Goal: Use online tool/utility

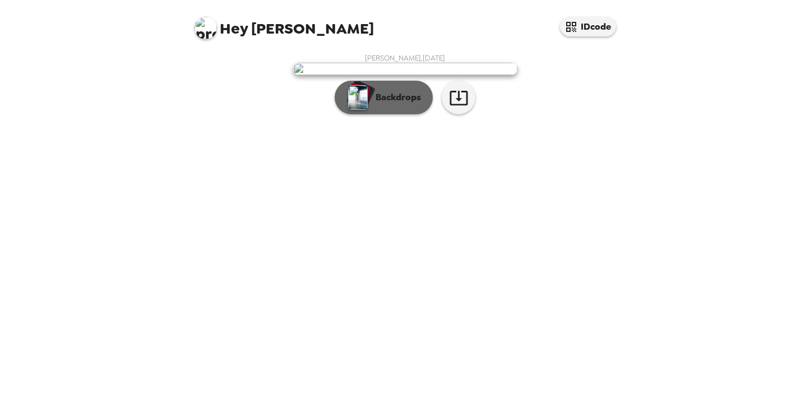
click at [377, 104] on p "Backdrops" at bounding box center [395, 97] width 51 height 13
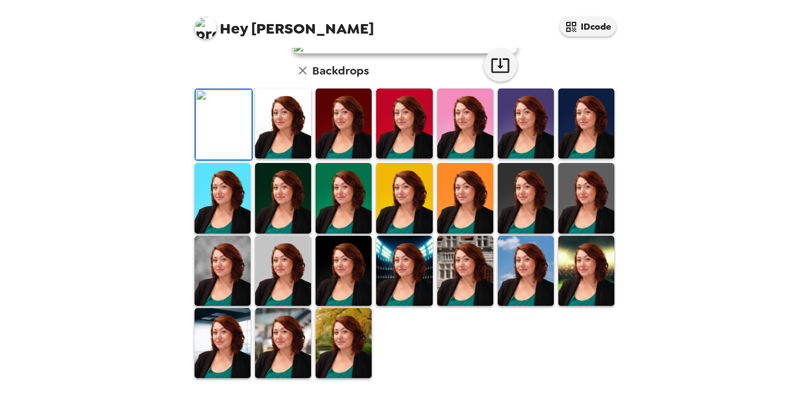
scroll to position [284, 0]
click at [513, 273] on img at bounding box center [526, 271] width 56 height 70
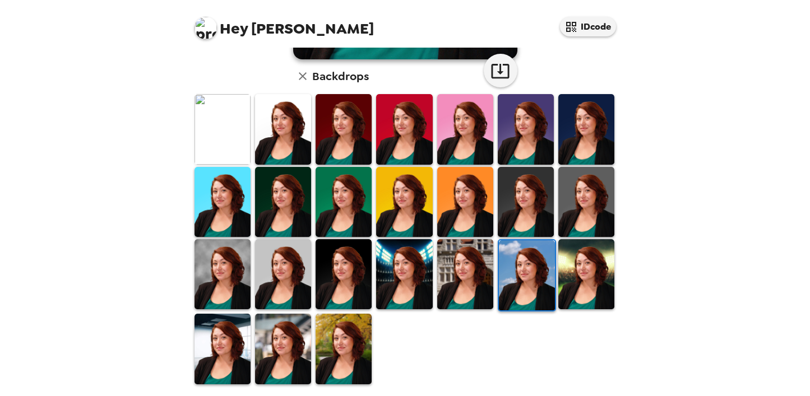
click at [360, 340] on img at bounding box center [344, 349] width 56 height 70
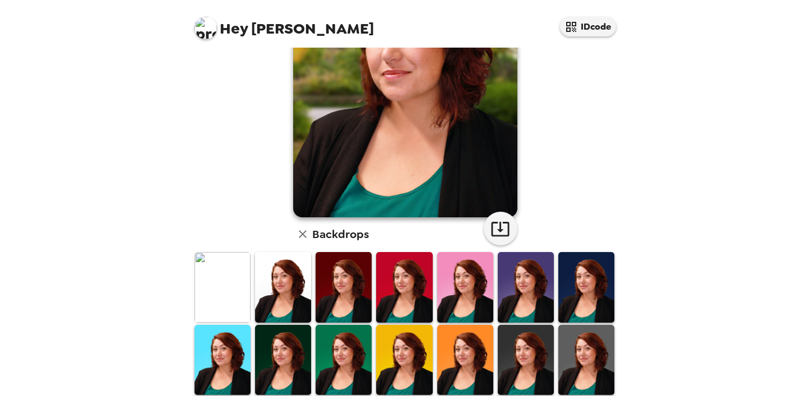
scroll to position [228, 0]
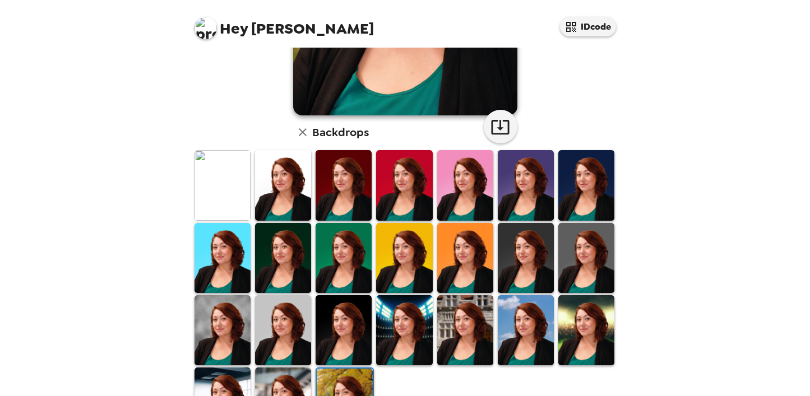
click at [233, 374] on img at bounding box center [222, 403] width 56 height 70
click at [285, 375] on img at bounding box center [283, 403] width 56 height 70
click at [349, 376] on img at bounding box center [344, 403] width 56 height 70
click at [467, 333] on img at bounding box center [465, 330] width 56 height 70
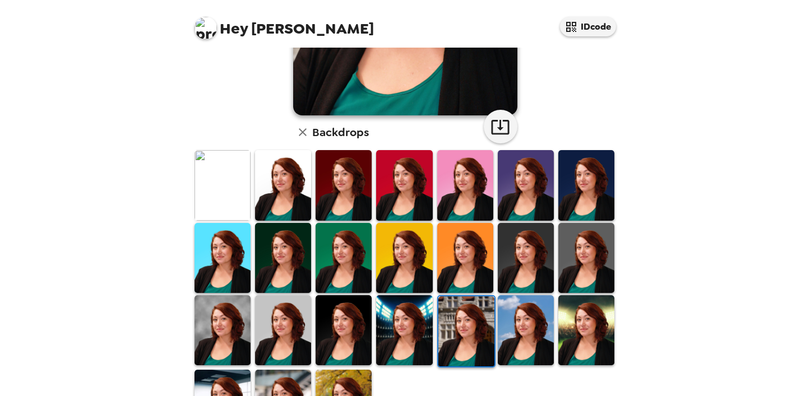
click at [600, 258] on img at bounding box center [586, 258] width 56 height 70
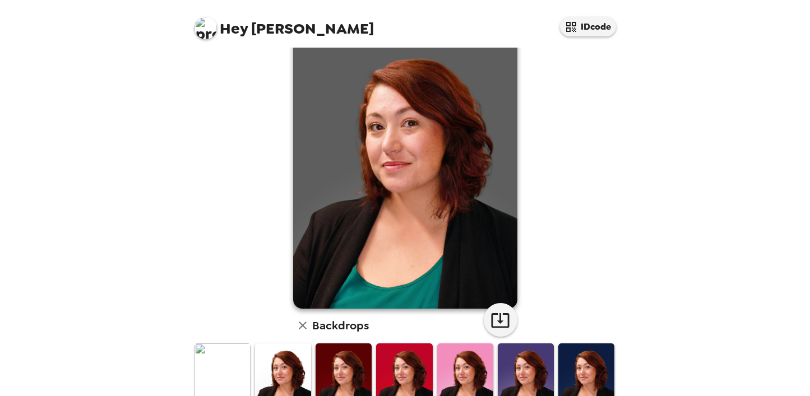
scroll to position [3, 0]
